Goal: Transaction & Acquisition: Obtain resource

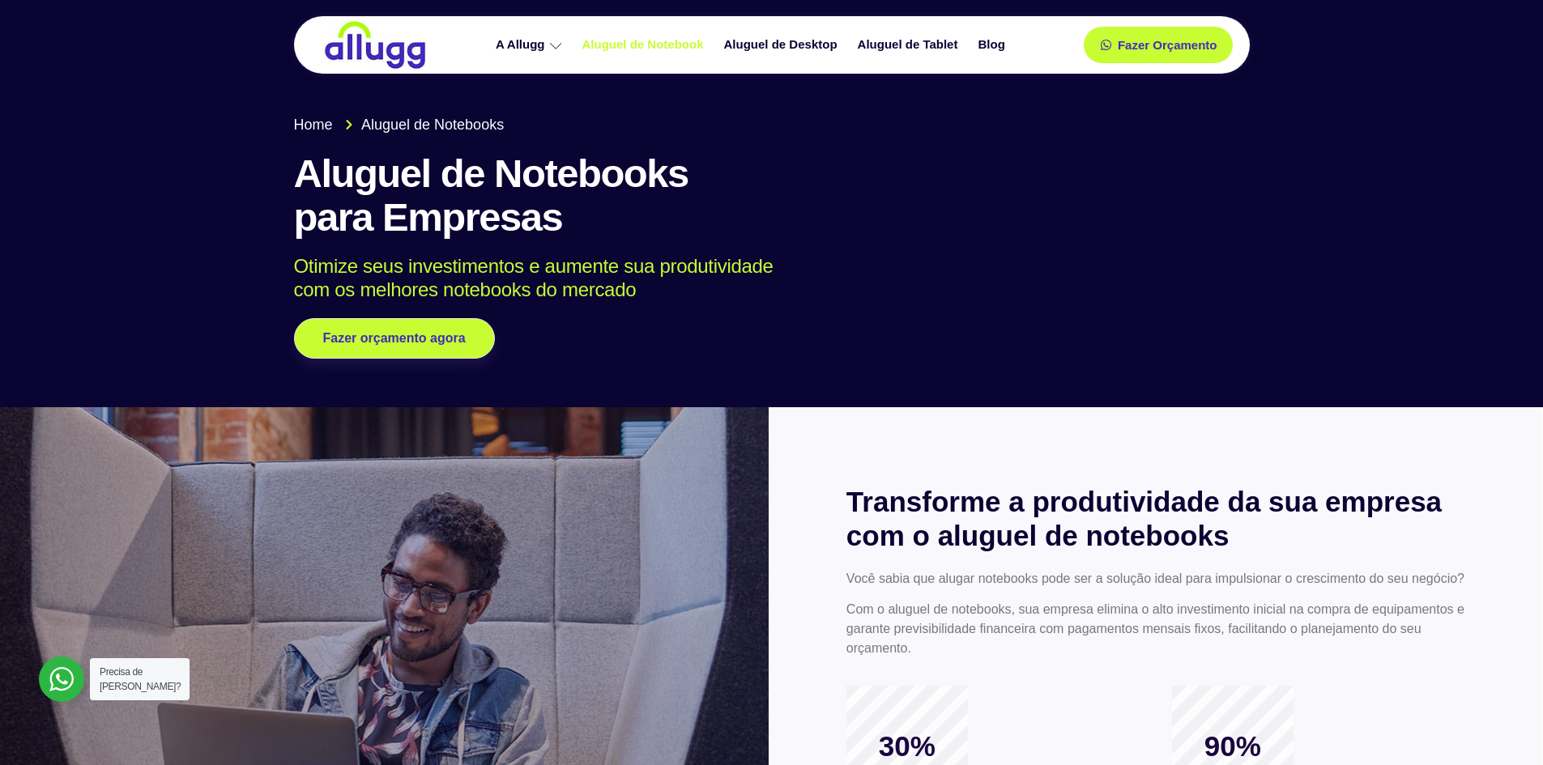
click at [685, 55] on link "Aluguel de Notebook" at bounding box center [645, 45] width 142 height 28
click at [430, 338] on span "Fazer orçamento agora" at bounding box center [394, 338] width 128 height 11
